Goal: Communication & Community: Participate in discussion

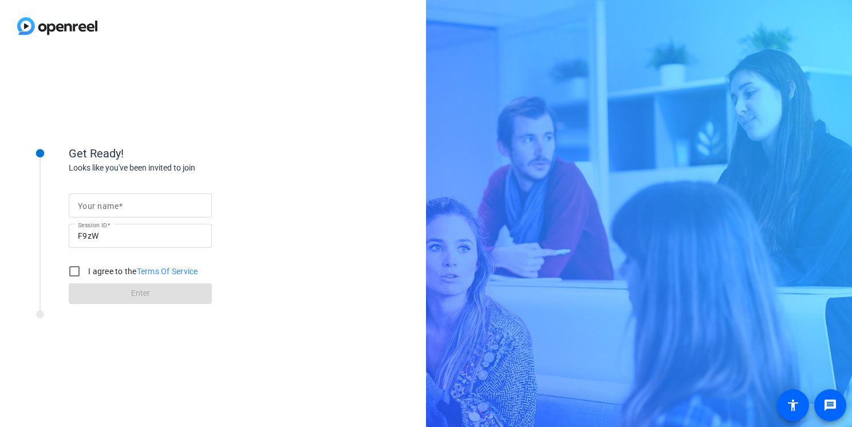
click at [131, 205] on input "Your name" at bounding box center [140, 206] width 125 height 14
type input "Jen Gilbride"
click at [73, 272] on input "I agree to the Terms Of Service" at bounding box center [74, 271] width 23 height 23
checkbox input "true"
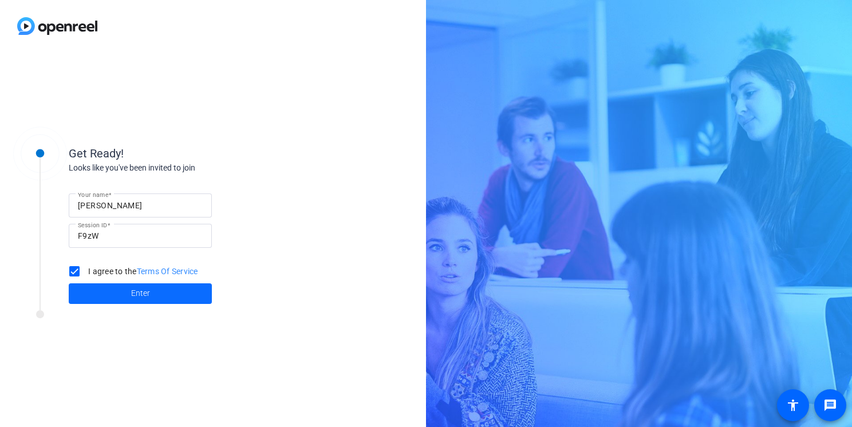
click at [154, 295] on span at bounding box center [140, 293] width 143 height 27
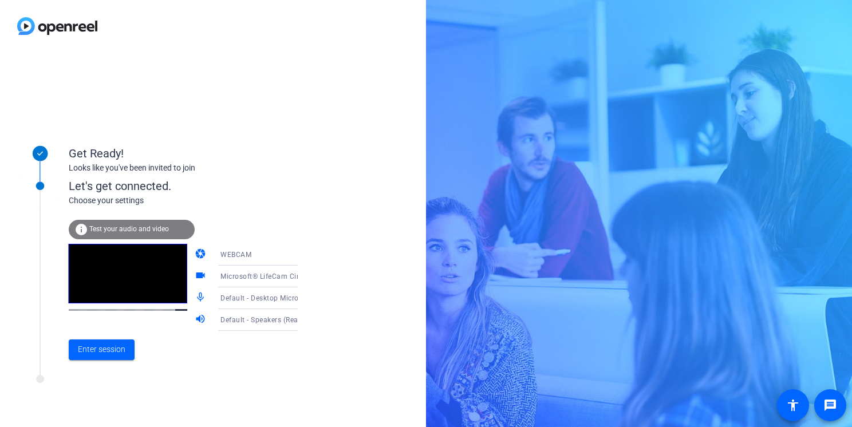
click at [250, 278] on span "Microsoft® LifeCam Cinema(TM) (045e:0812)" at bounding box center [298, 276] width 154 height 9
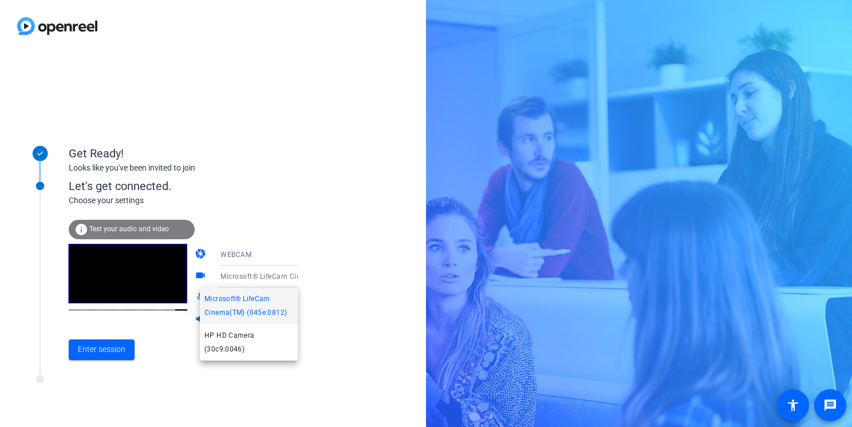
click at [250, 278] on div at bounding box center [426, 213] width 852 height 427
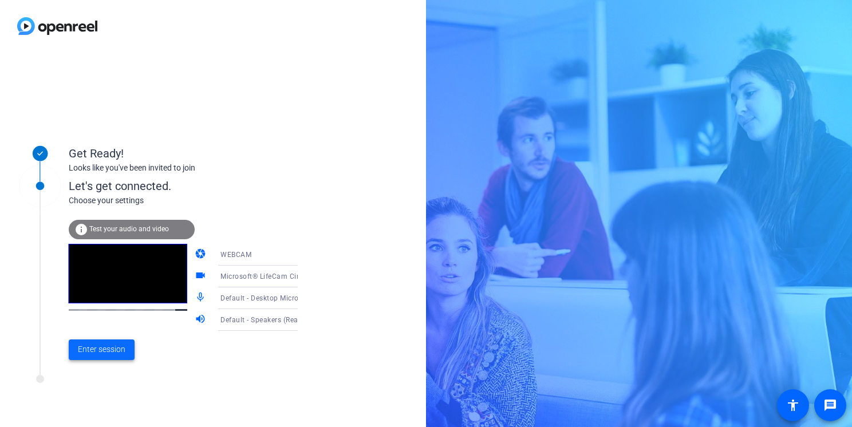
click at [94, 352] on span "Enter session" at bounding box center [102, 350] width 48 height 12
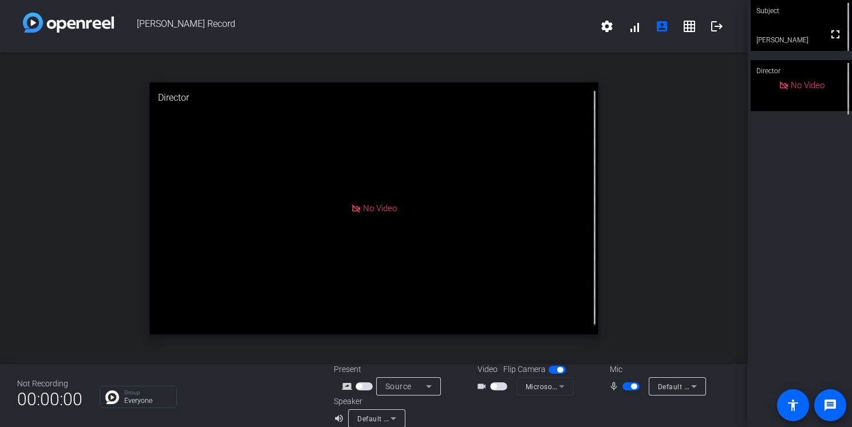
click at [496, 386] on span "button" at bounding box center [498, 387] width 17 height 8
click at [492, 386] on span "button" at bounding box center [498, 387] width 17 height 8
click at [361, 388] on span "button" at bounding box center [364, 387] width 17 height 8
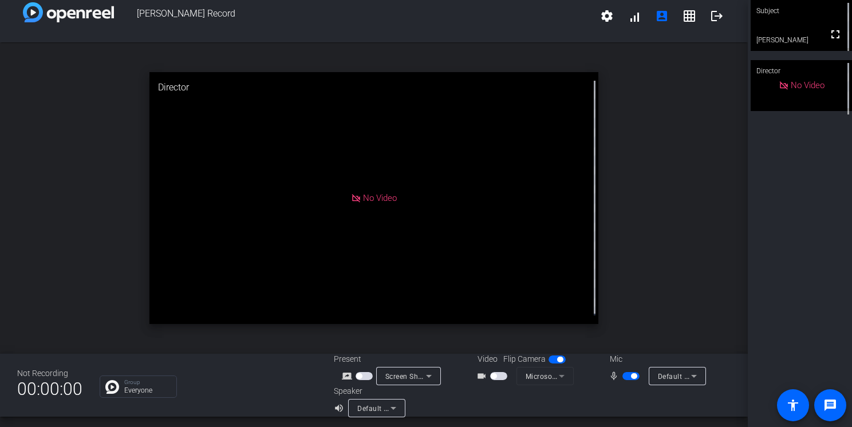
scroll to position [13, 0]
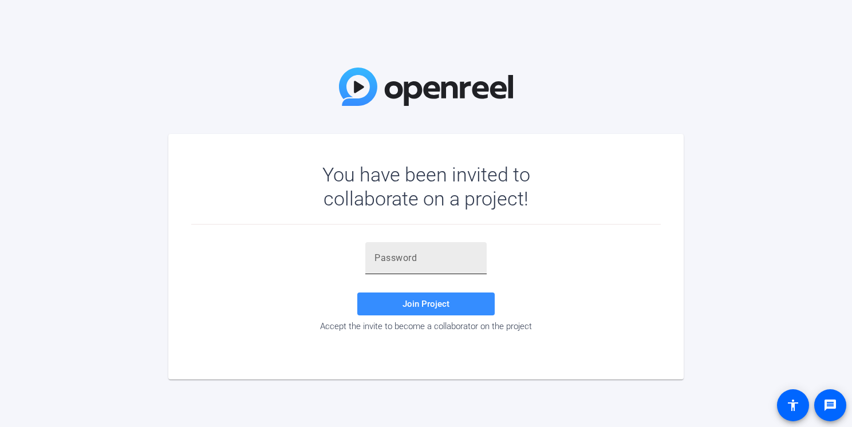
click at [391, 260] on input "text" at bounding box center [426, 258] width 103 height 14
paste input "lwxLKG"
type input "lwxLKG"
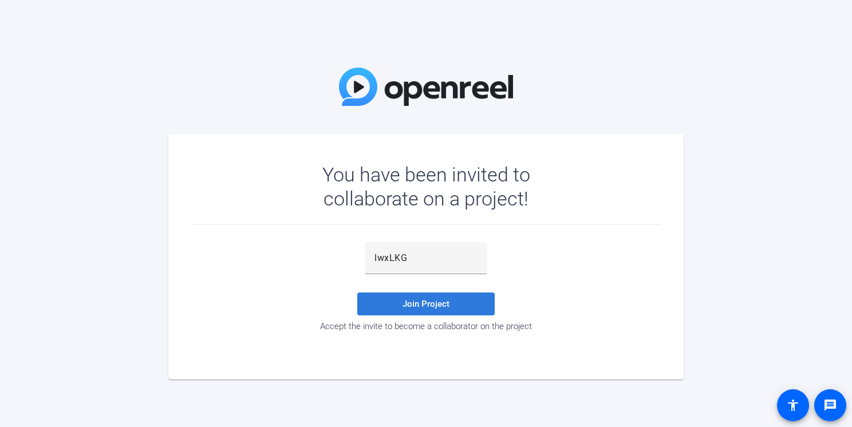
click at [426, 306] on span "Join Project" at bounding box center [426, 304] width 47 height 10
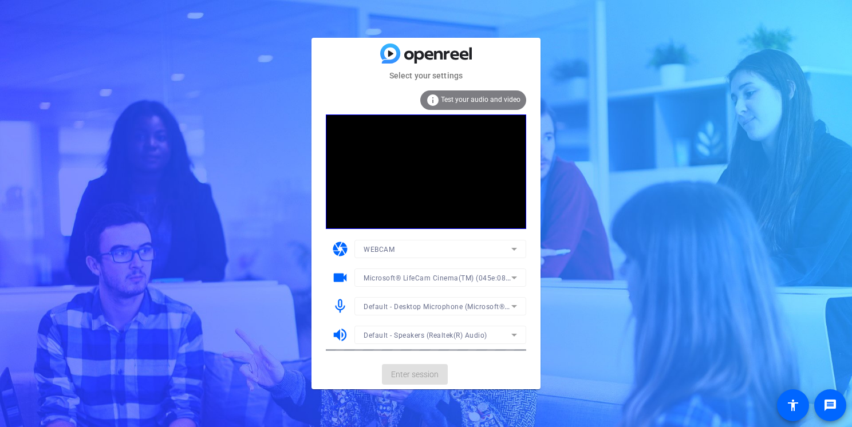
click at [422, 280] on mat-form-field "Microsoft® LifeCam Cinema(TM) (045e:0812)" at bounding box center [441, 278] width 172 height 18
click at [422, 280] on span "Microsoft® LifeCam Cinema(TM) (045e:0812)" at bounding box center [441, 277] width 154 height 9
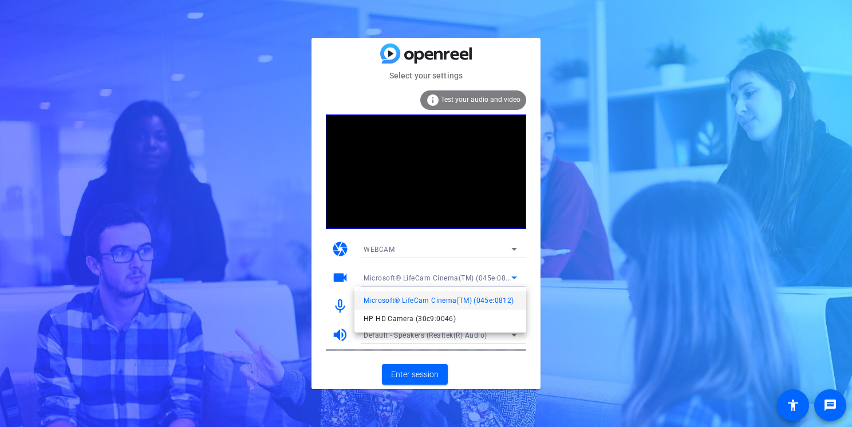
click at [425, 375] on div at bounding box center [426, 213] width 852 height 427
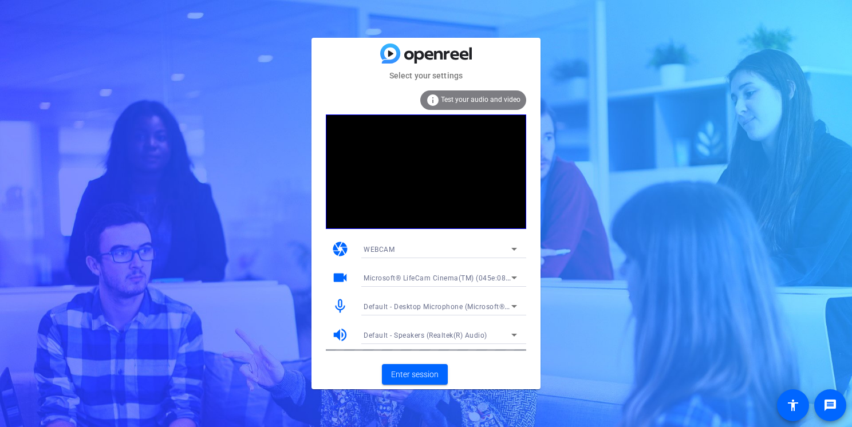
click at [435, 272] on div "Microsoft® LifeCam Cinema(TM) (045e:0812)" at bounding box center [438, 278] width 148 height 14
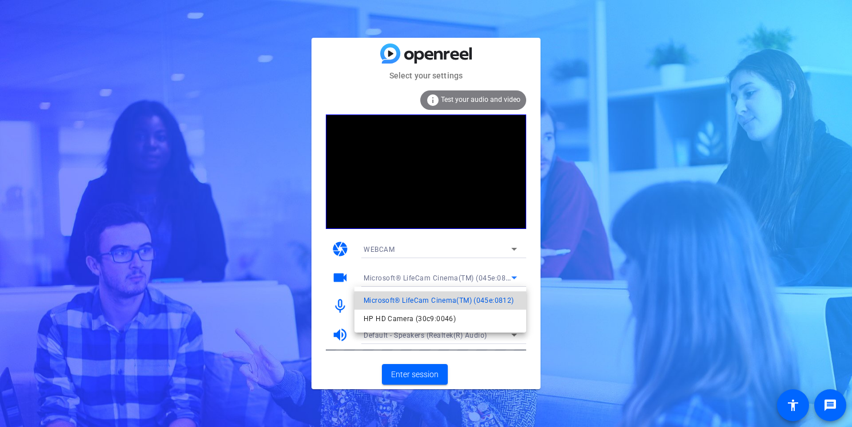
click at [419, 303] on span "Microsoft® LifeCam Cinema(TM) (045e:0812)" at bounding box center [439, 301] width 150 height 14
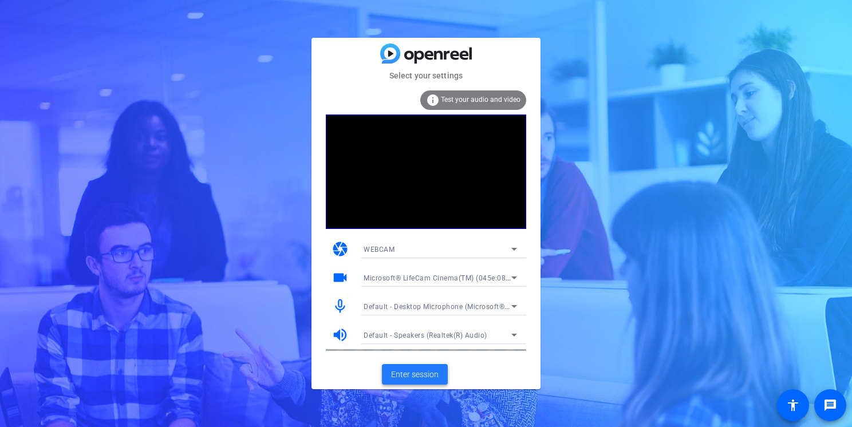
click at [429, 376] on span "Enter session" at bounding box center [415, 375] width 48 height 12
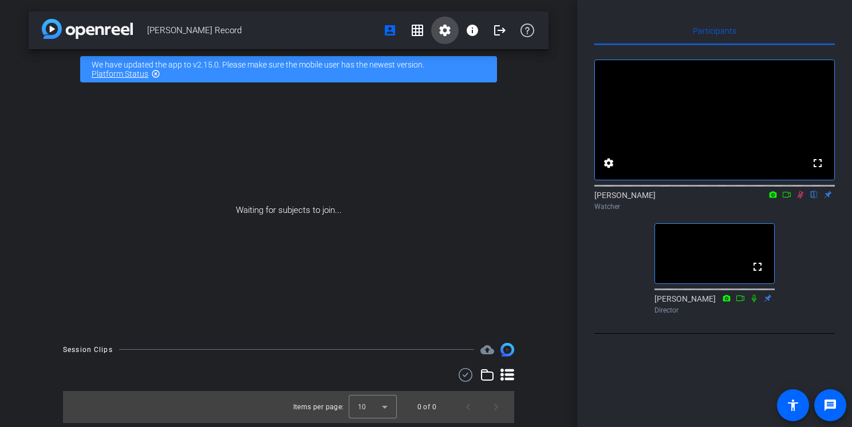
click at [441, 35] on mat-icon "settings" at bounding box center [445, 30] width 14 height 14
click at [441, 35] on div at bounding box center [426, 213] width 852 height 427
click at [525, 222] on div "Waiting for subjects to join..." at bounding box center [289, 210] width 520 height 242
click at [478, 272] on div "Waiting for subjects to join..." at bounding box center [289, 210] width 520 height 242
click at [422, 27] on mat-icon "grid_on" at bounding box center [418, 30] width 14 height 14
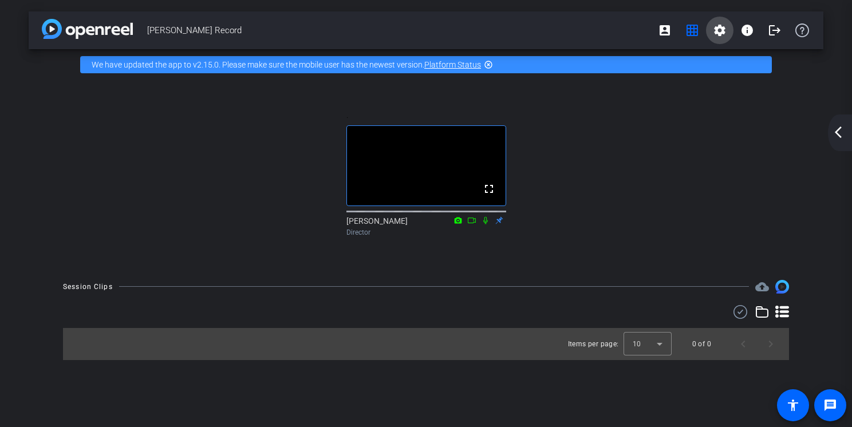
click at [717, 26] on mat-icon "settings" at bounding box center [720, 30] width 14 height 14
click at [748, 33] on div at bounding box center [426, 213] width 852 height 427
click at [748, 33] on mat-icon "info" at bounding box center [748, 30] width 14 height 14
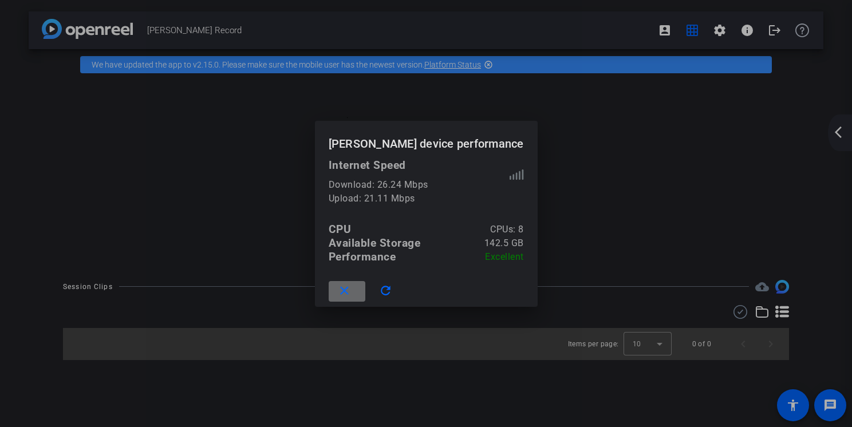
click at [352, 292] on mat-icon "close" at bounding box center [344, 291] width 14 height 14
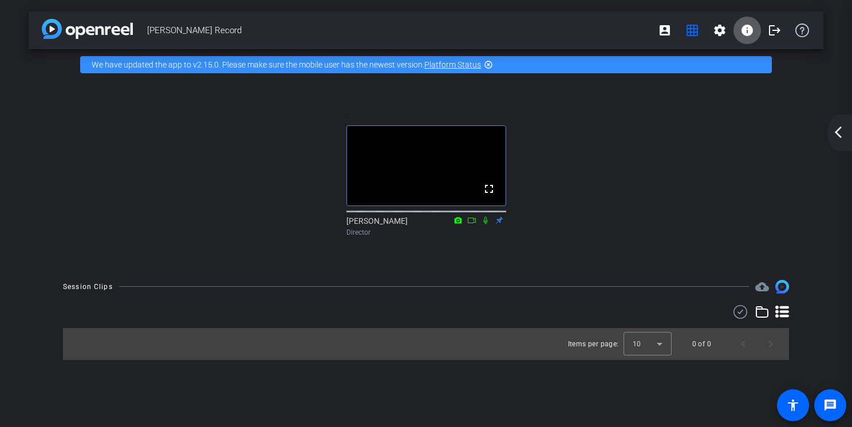
click at [149, 219] on div ". fullscreen Jon Williams Director" at bounding box center [426, 175] width 749 height 166
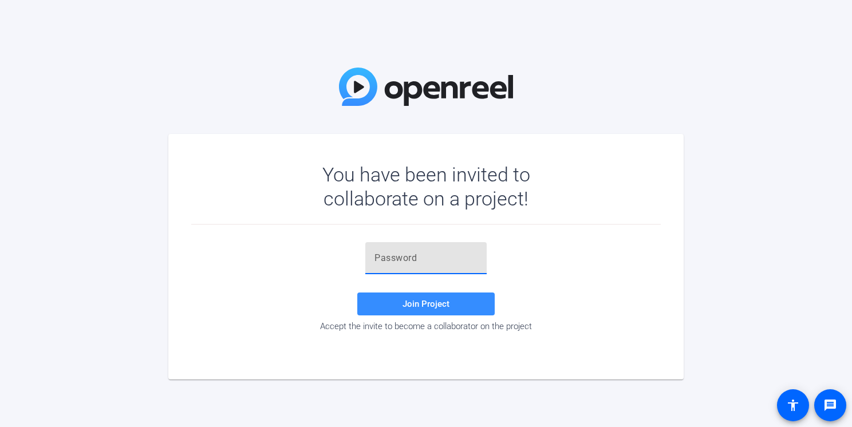
drag, startPoint x: 0, startPoint y: 0, endPoint x: 382, endPoint y: 254, distance: 459.0
click at [382, 254] on input "text" at bounding box center [426, 258] width 103 height 14
paste input "lwxLKG"
type input "lwxLKG"
click at [426, 309] on span "Join Project" at bounding box center [426, 304] width 47 height 10
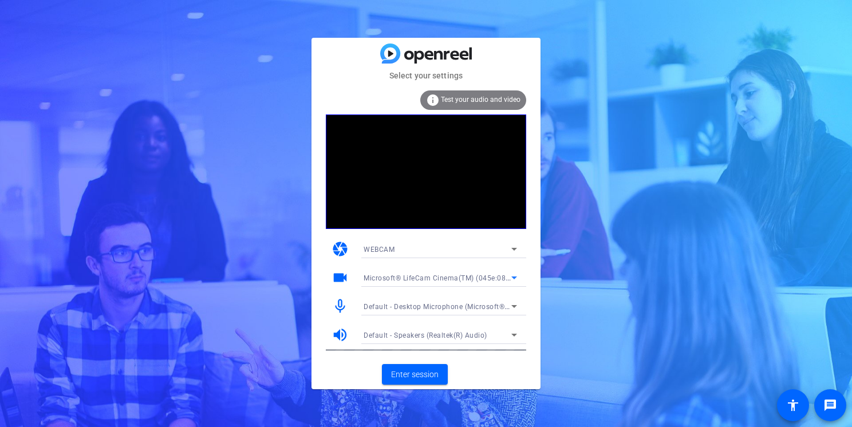
click at [514, 278] on icon at bounding box center [515, 278] width 6 height 3
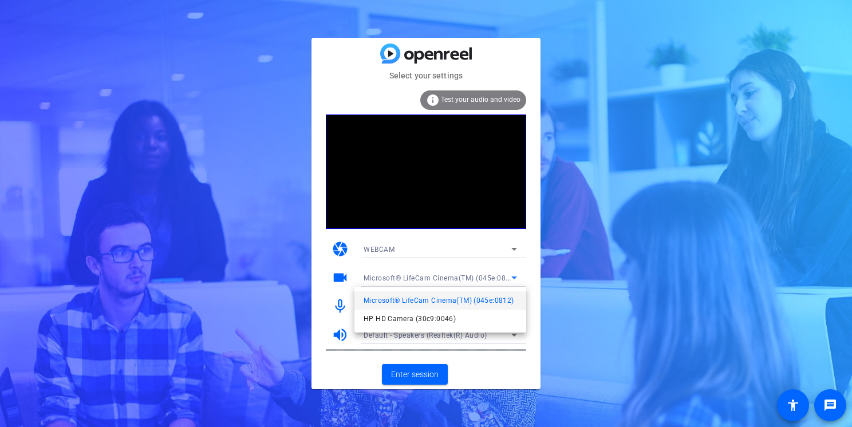
click at [514, 278] on div at bounding box center [426, 213] width 852 height 427
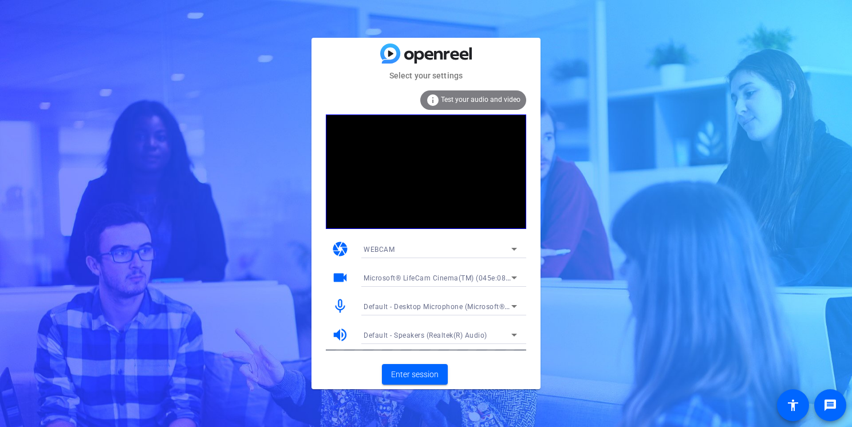
click at [516, 308] on icon at bounding box center [515, 307] width 14 height 14
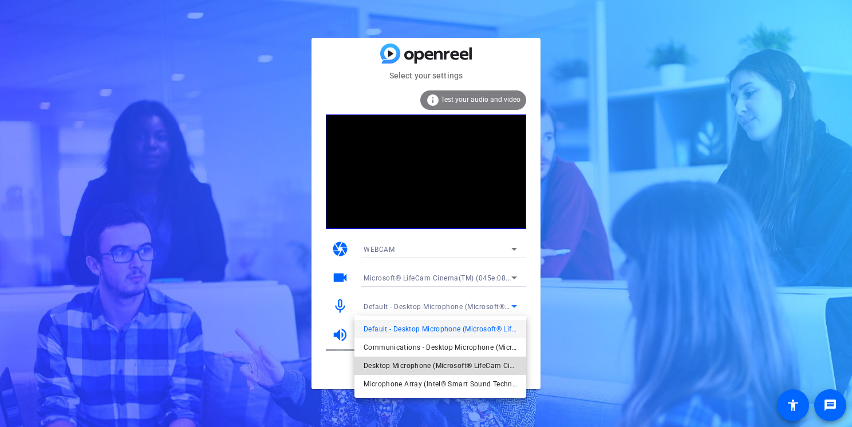
click at [486, 367] on span "Desktop Microphone (Microsoft® LifeCam Cinema(TM))" at bounding box center [441, 366] width 154 height 14
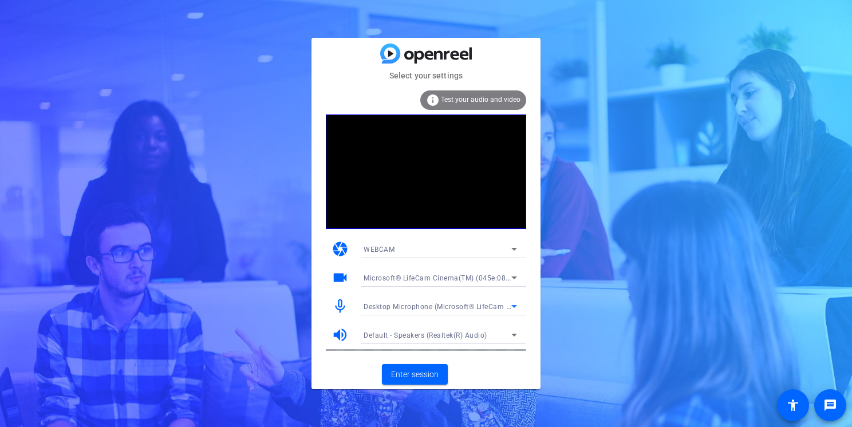
click at [511, 306] on icon at bounding box center [515, 307] width 14 height 14
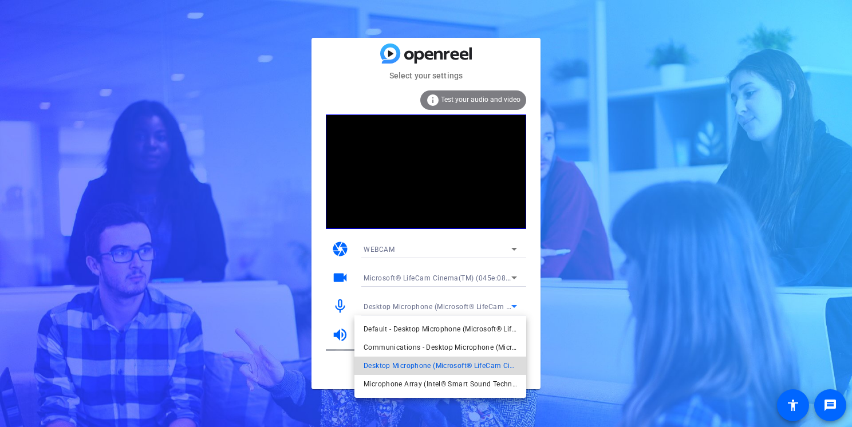
click at [497, 365] on span "Desktop Microphone (Microsoft® LifeCam Cinema(TM))" at bounding box center [441, 366] width 154 height 14
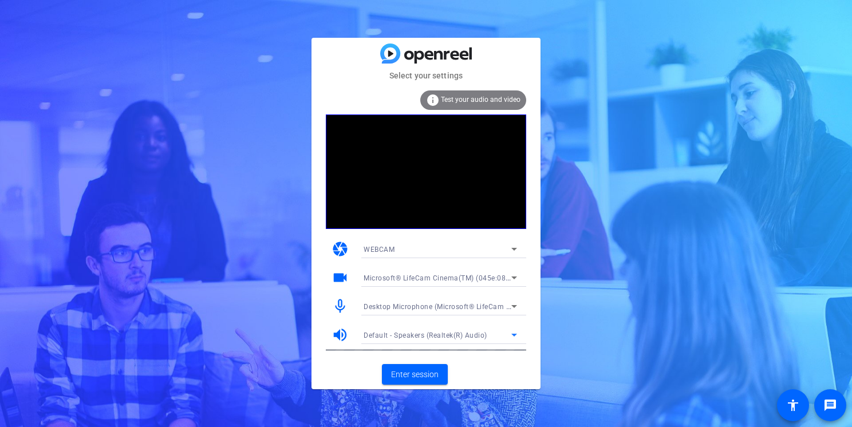
click at [513, 335] on icon at bounding box center [515, 335] width 6 height 3
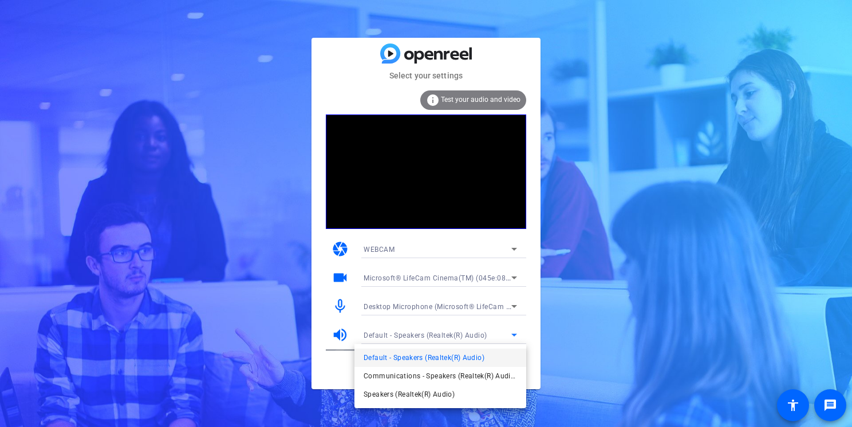
click at [513, 335] on div at bounding box center [426, 213] width 852 height 427
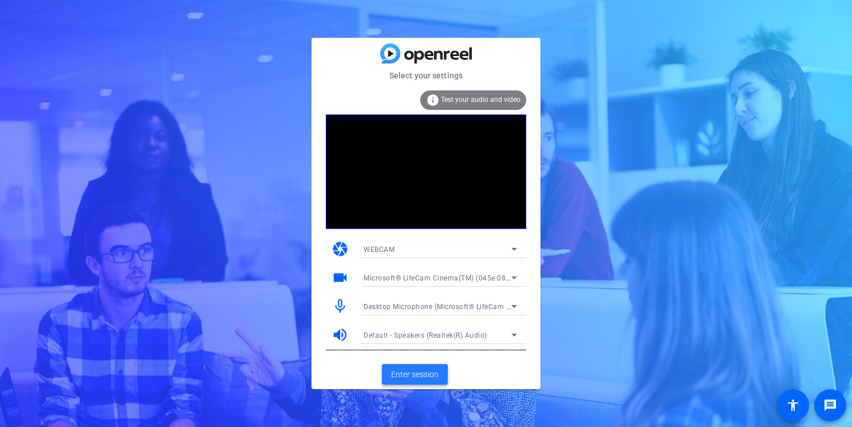
click at [437, 369] on span "Enter session" at bounding box center [415, 375] width 48 height 12
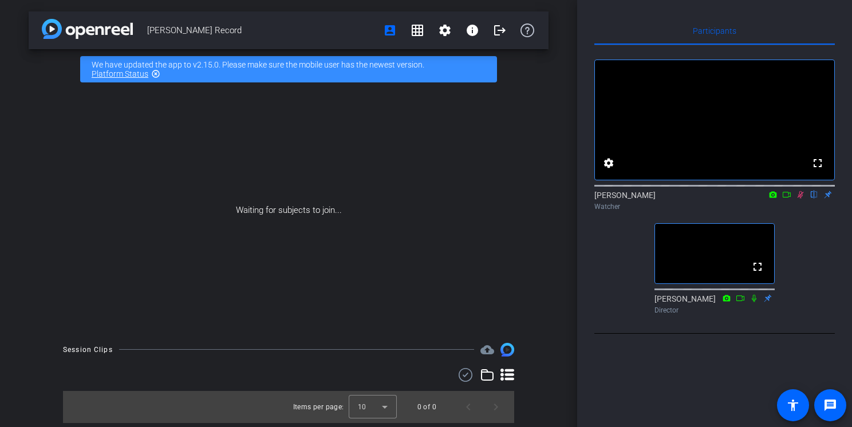
click at [802, 199] on icon at bounding box center [800, 195] width 9 height 8
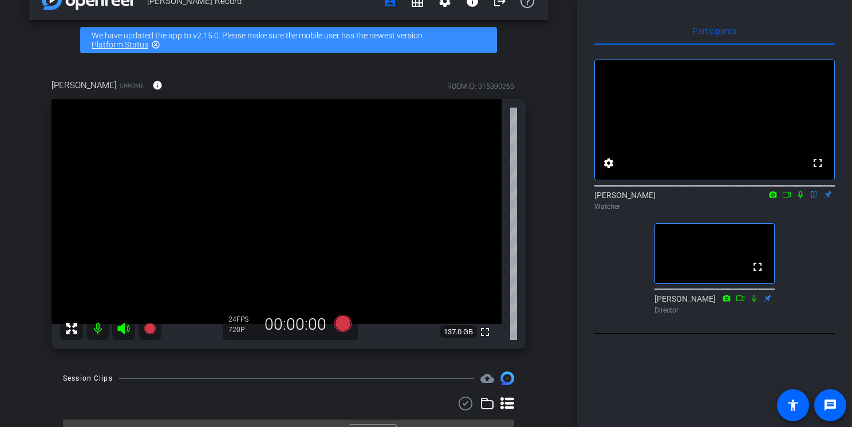
scroll to position [54, 0]
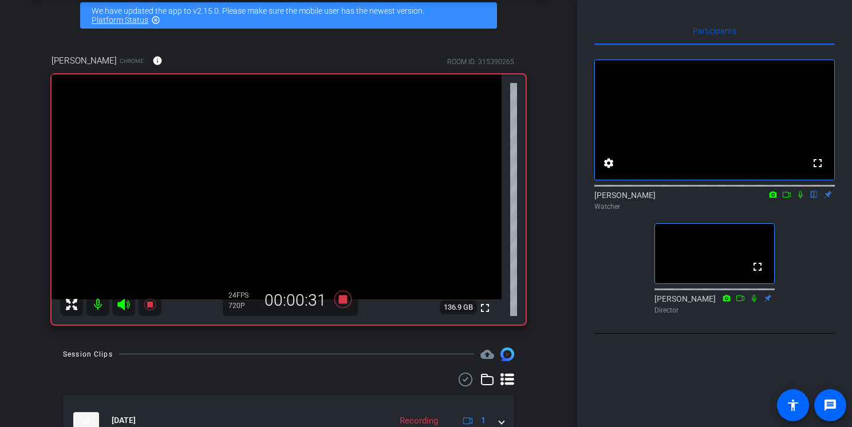
click at [800, 199] on icon at bounding box center [801, 194] width 5 height 7
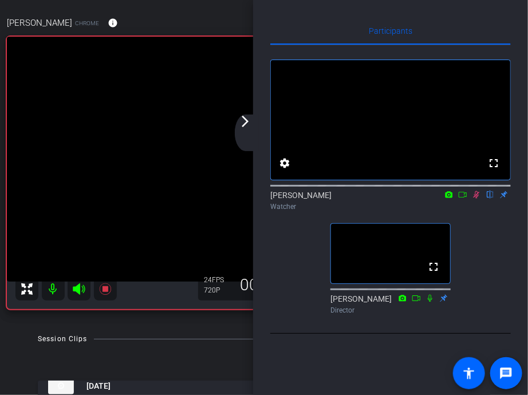
click at [246, 123] on mat-icon "arrow_forward_ios" at bounding box center [245, 122] width 14 height 14
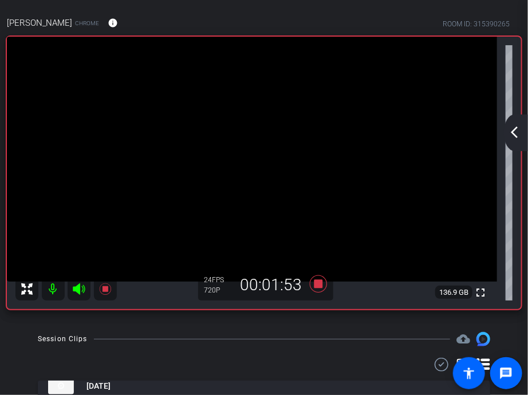
click at [511, 132] on mat-icon "arrow_back_ios_new" at bounding box center [515, 132] width 14 height 14
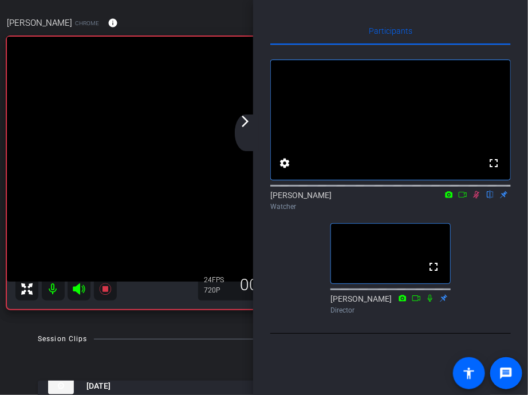
click at [245, 121] on mat-icon "arrow_forward_ios" at bounding box center [245, 122] width 14 height 14
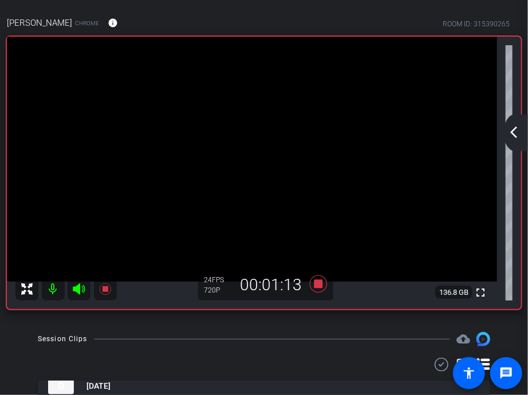
click at [521, 135] on mat-icon "arrow_back_ios_new" at bounding box center [515, 132] width 14 height 14
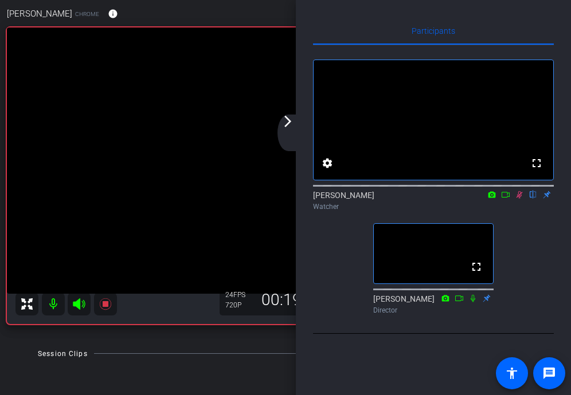
click at [520, 199] on icon at bounding box center [518, 195] width 9 height 8
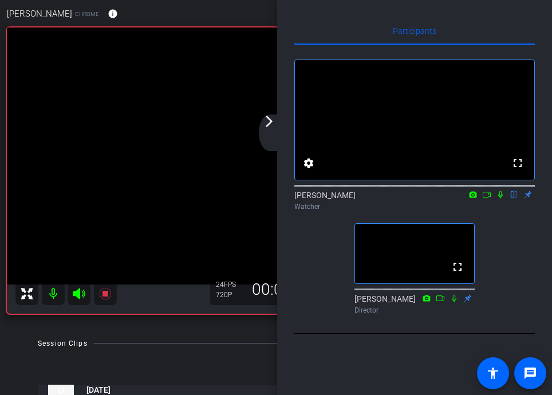
click at [502, 199] on icon at bounding box center [500, 195] width 9 height 8
click at [500, 199] on icon at bounding box center [500, 195] width 9 height 8
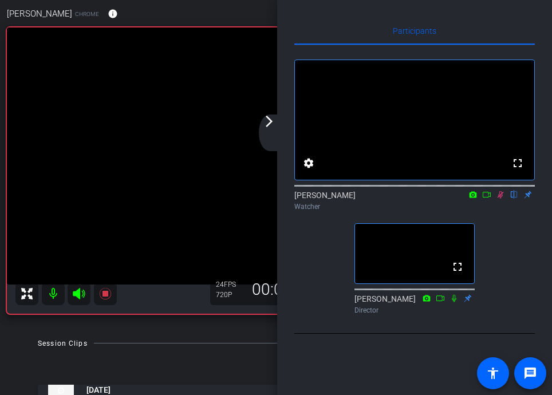
click at [501, 199] on icon at bounding box center [501, 194] width 6 height 7
click at [500, 199] on icon at bounding box center [500, 194] width 5 height 7
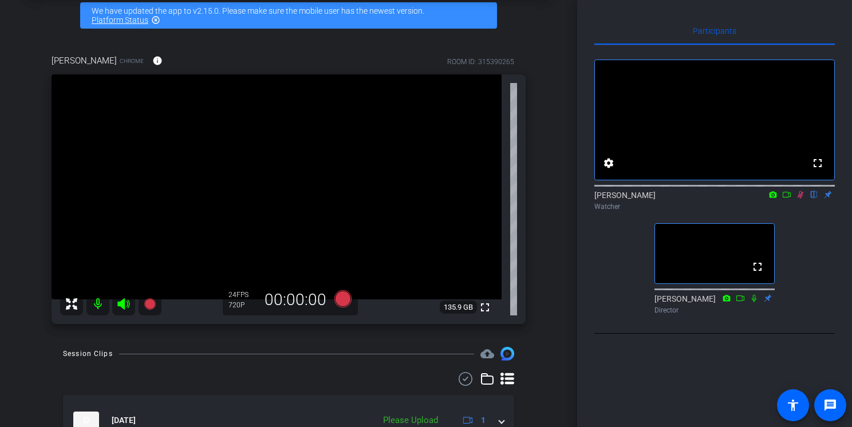
click at [364, 381] on div at bounding box center [288, 379] width 451 height 14
click at [801, 199] on icon at bounding box center [801, 194] width 6 height 7
